Goal: Task Accomplishment & Management: Manage account settings

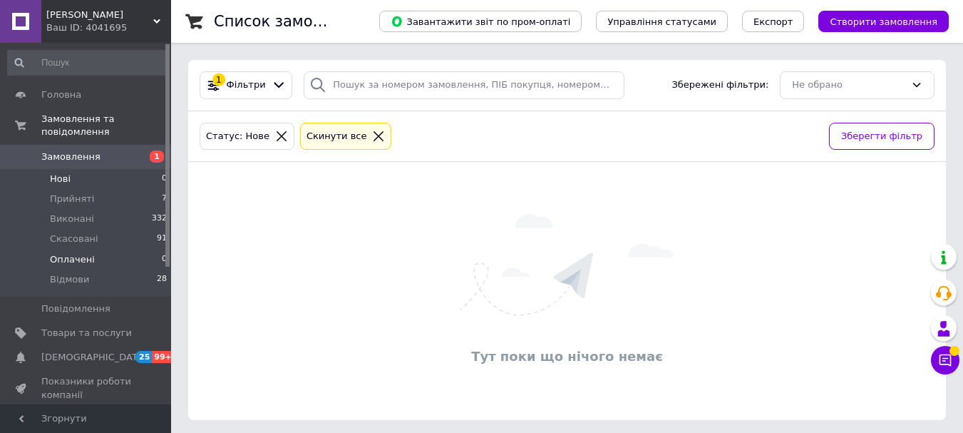
click at [75, 253] on span "Оплачені" at bounding box center [72, 259] width 45 height 13
click at [65, 375] on span "Показники роботи компанії" at bounding box center [86, 388] width 91 height 26
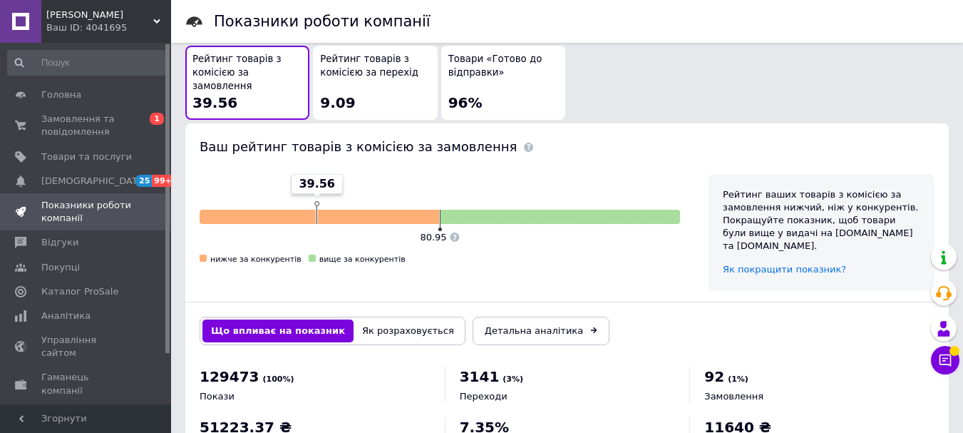
scroll to position [856, 0]
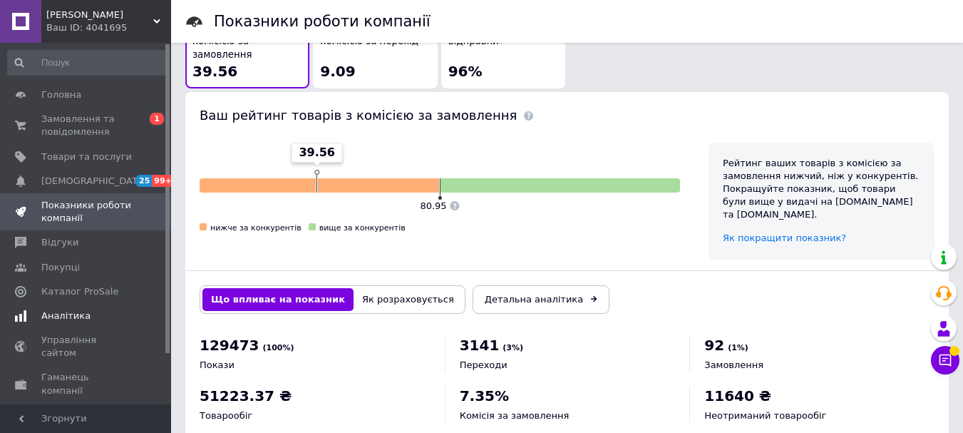
click at [67, 319] on span "Аналітика" at bounding box center [65, 315] width 49 height 13
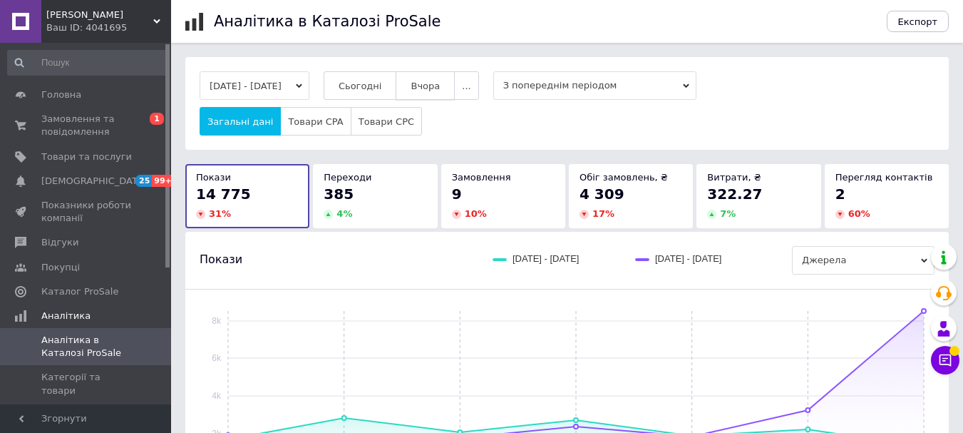
click at [433, 81] on span "Вчора" at bounding box center [425, 86] width 29 height 11
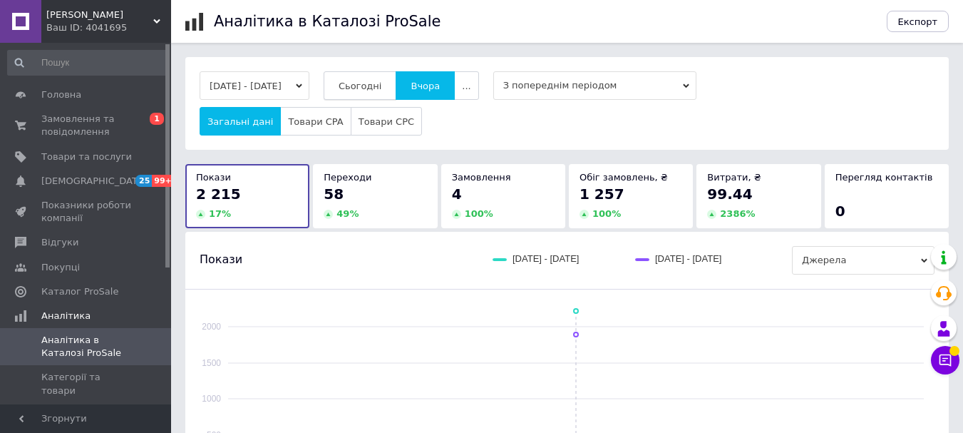
click at [376, 95] on button "Сьогодні" at bounding box center [360, 85] width 73 height 29
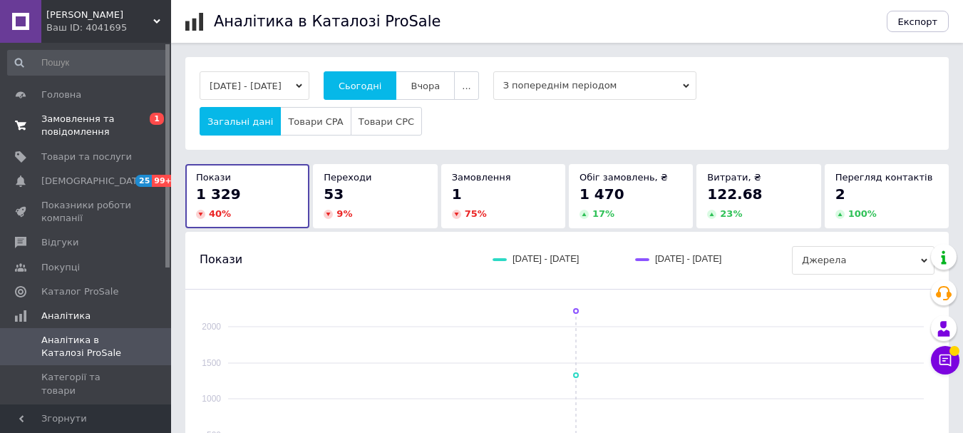
click at [67, 118] on span "Замовлення та повідомлення" at bounding box center [86, 126] width 91 height 26
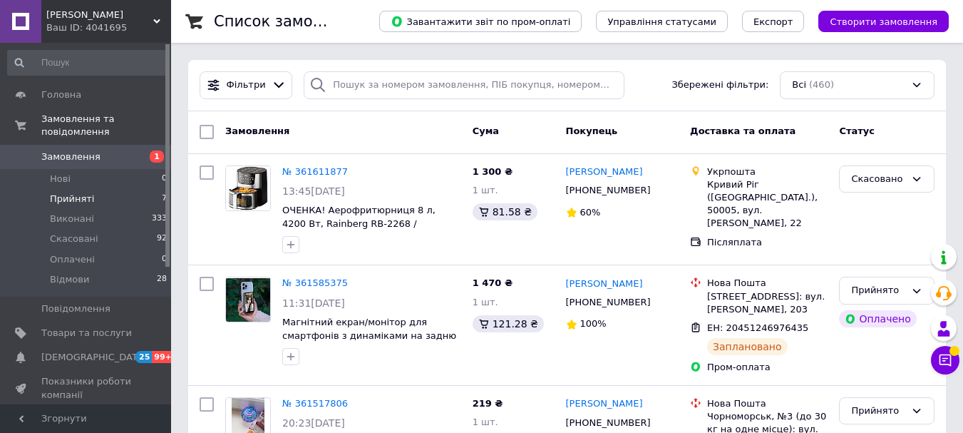
click at [68, 193] on span "Прийняті" at bounding box center [72, 199] width 44 height 13
